Goal: Information Seeking & Learning: Learn about a topic

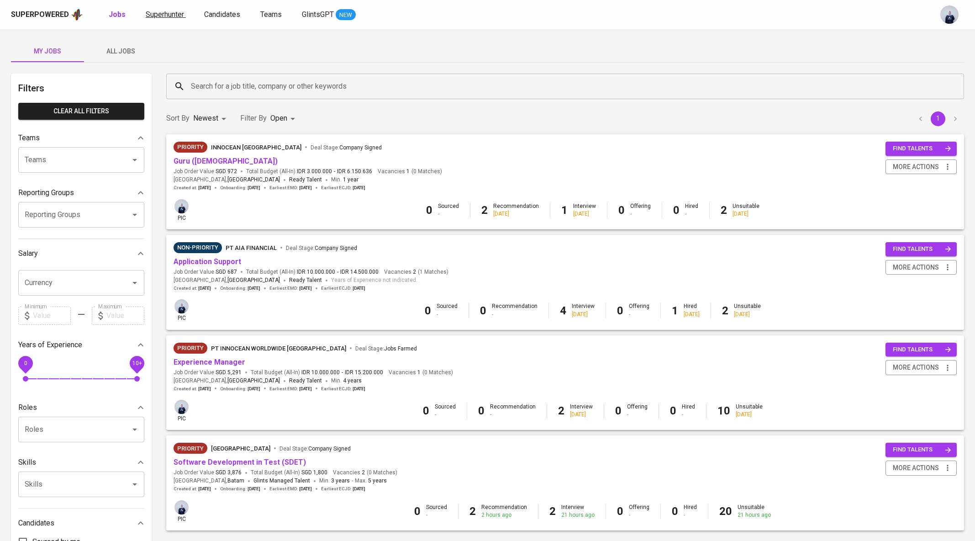
click at [159, 18] on link "Superhunter" at bounding box center [166, 14] width 40 height 11
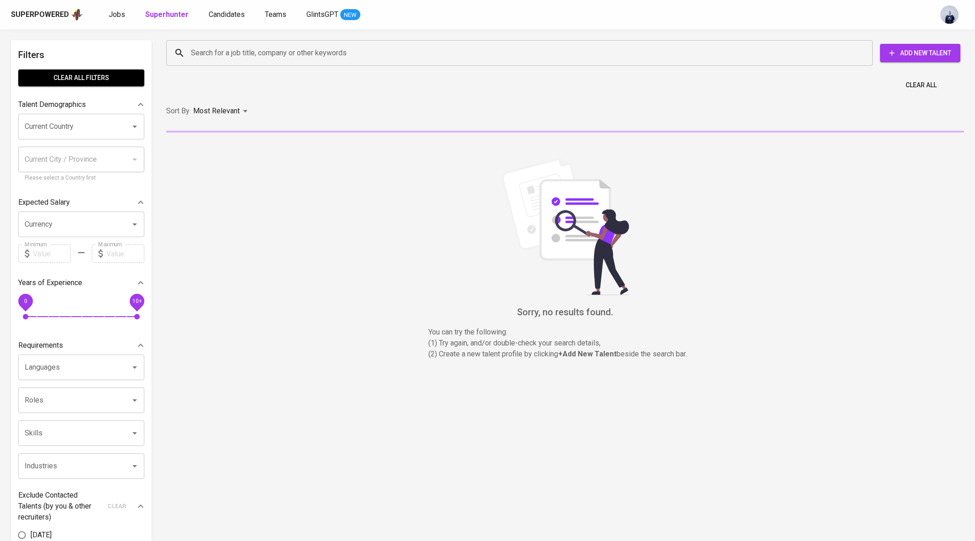
click at [233, 63] on div "Search for a job title, company or other keywords" at bounding box center [519, 53] width 707 height 26
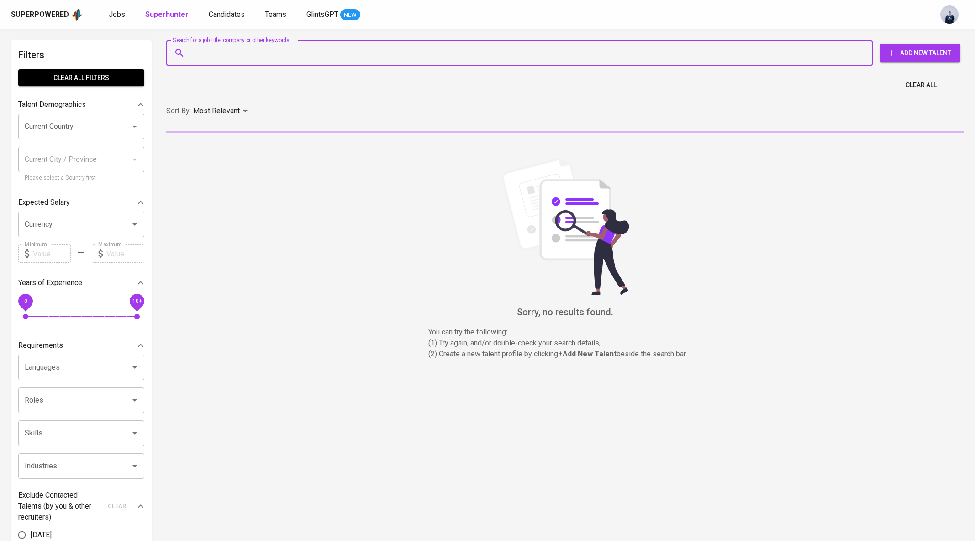
paste input "[EMAIL_ADDRESS][DOMAIN_NAME]"
type input "[EMAIL_ADDRESS][DOMAIN_NAME]"
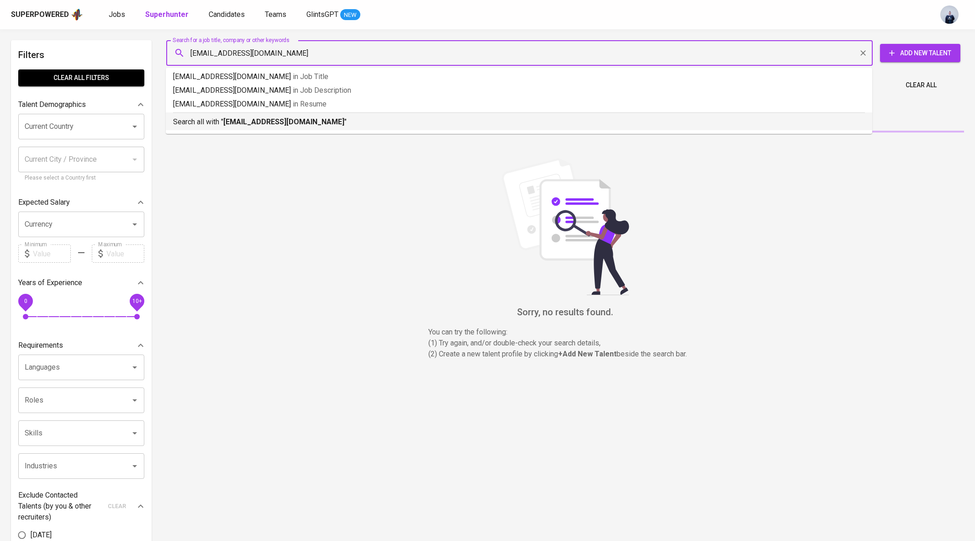
click at [245, 116] on div "Search all with " [EMAIL_ADDRESS][DOMAIN_NAME] "" at bounding box center [519, 119] width 692 height 15
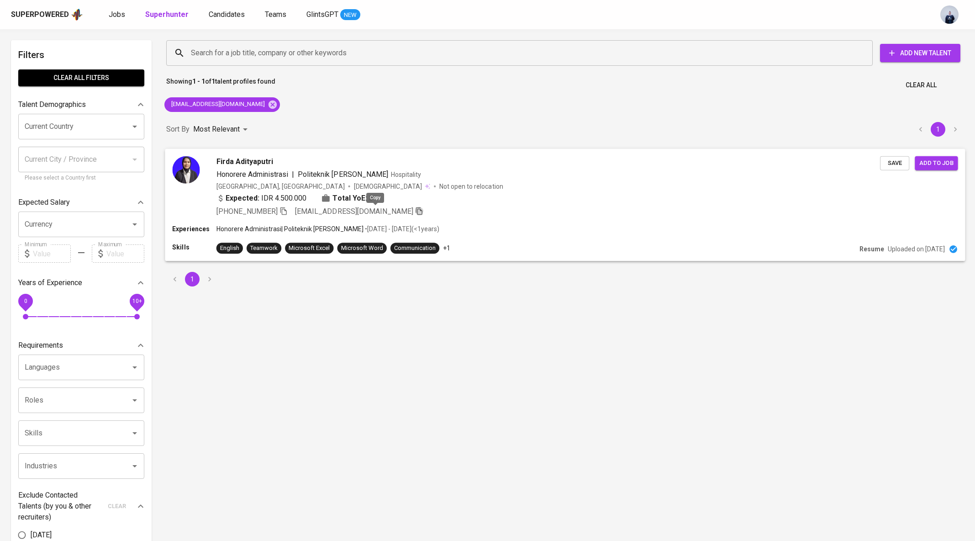
click at [415, 212] on icon "button" at bounding box center [419, 211] width 8 height 8
click at [316, 169] on span "Politeknik [PERSON_NAME]" at bounding box center [343, 174] width 90 height 11
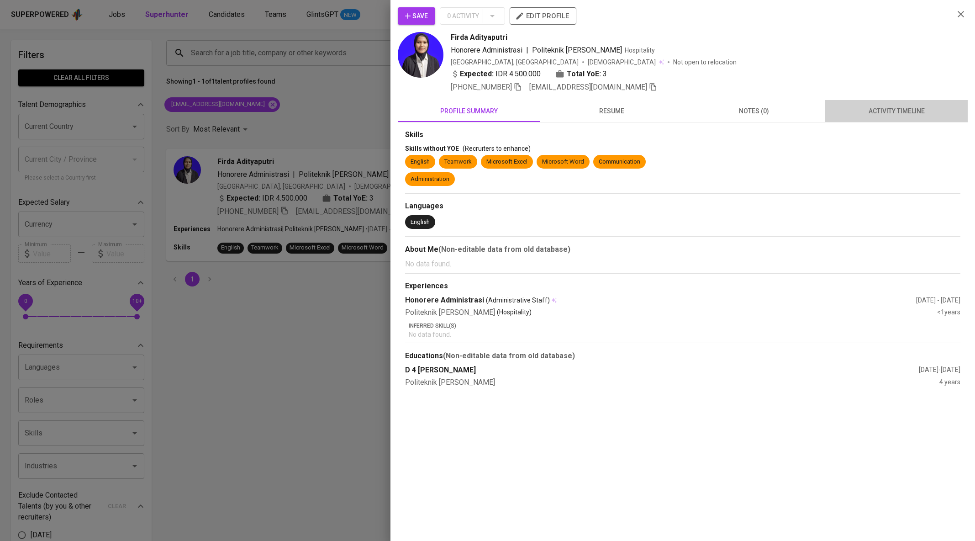
click at [905, 116] on span "activity timeline" at bounding box center [897, 111] width 132 height 11
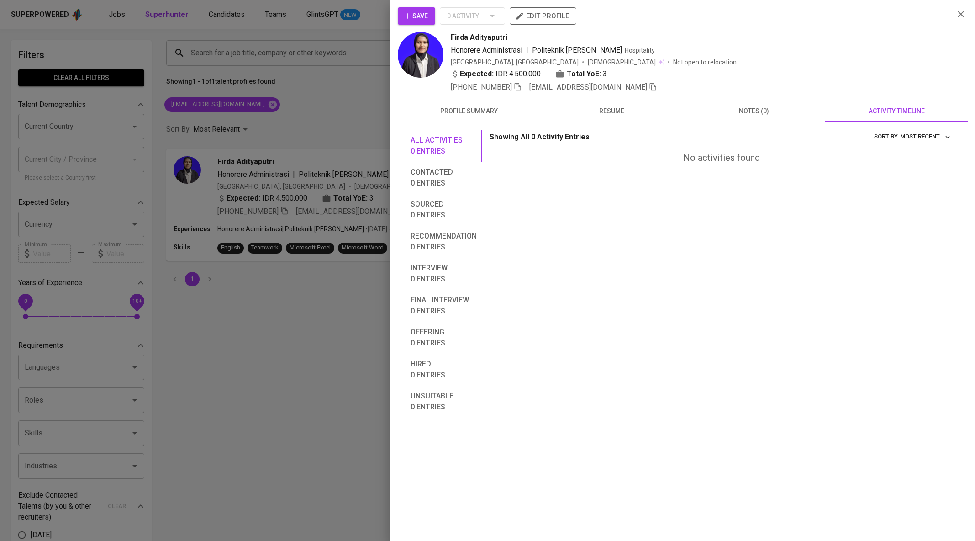
click at [419, 54] on img at bounding box center [421, 55] width 46 height 46
